Goal: Register for event/course

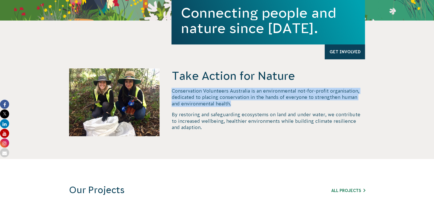
drag, startPoint x: 172, startPoint y: 90, endPoint x: 224, endPoint y: 105, distance: 53.5
click at [224, 105] on p "Conservation Volunteers Australia is an environmental not-for-profit organisati…" at bounding box center [267, 97] width 193 height 19
drag, startPoint x: 224, startPoint y: 105, endPoint x: 171, endPoint y: 86, distance: 55.8
click at [171, 86] on div "Take Action for Nature Conservation Volunteers Australia is an environmental no…" at bounding box center [217, 113] width 308 height 91
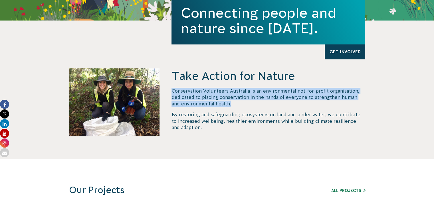
click at [171, 86] on div "Take Action for Nature Conservation Volunteers Australia is an environmental no…" at bounding box center [217, 113] width 308 height 91
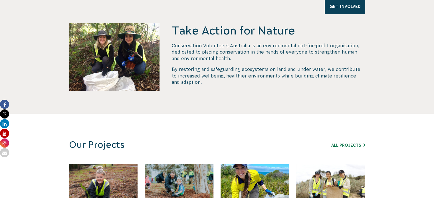
click at [171, 86] on div "Take Action for Nature Conservation Volunteers Australia is an environmental no…" at bounding box center [217, 68] width 308 height 91
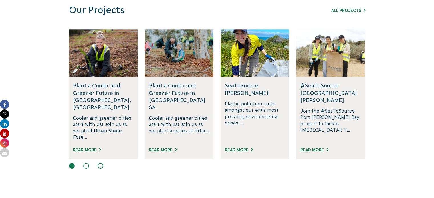
scroll to position [362, 0]
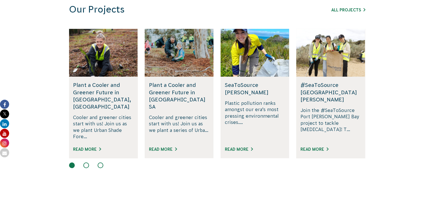
click at [93, 146] on div "Read More" at bounding box center [103, 152] width 60 height 13
click at [94, 147] on link "Read More" at bounding box center [87, 149] width 28 height 5
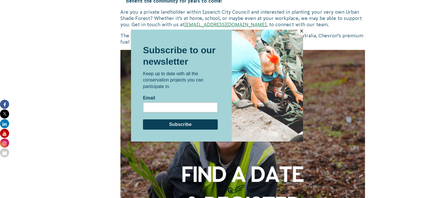
scroll to position [378, 0]
click at [300, 31] on button "Close" at bounding box center [301, 31] width 9 height 9
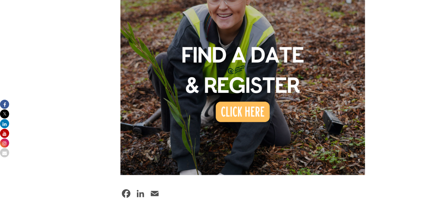
scroll to position [496, 0]
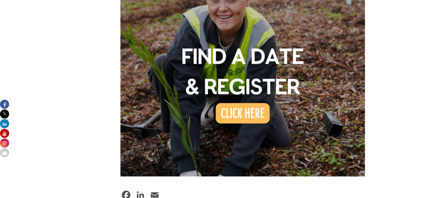
click at [249, 96] on img at bounding box center [242, 54] width 245 height 245
